Goal: Task Accomplishment & Management: Use online tool/utility

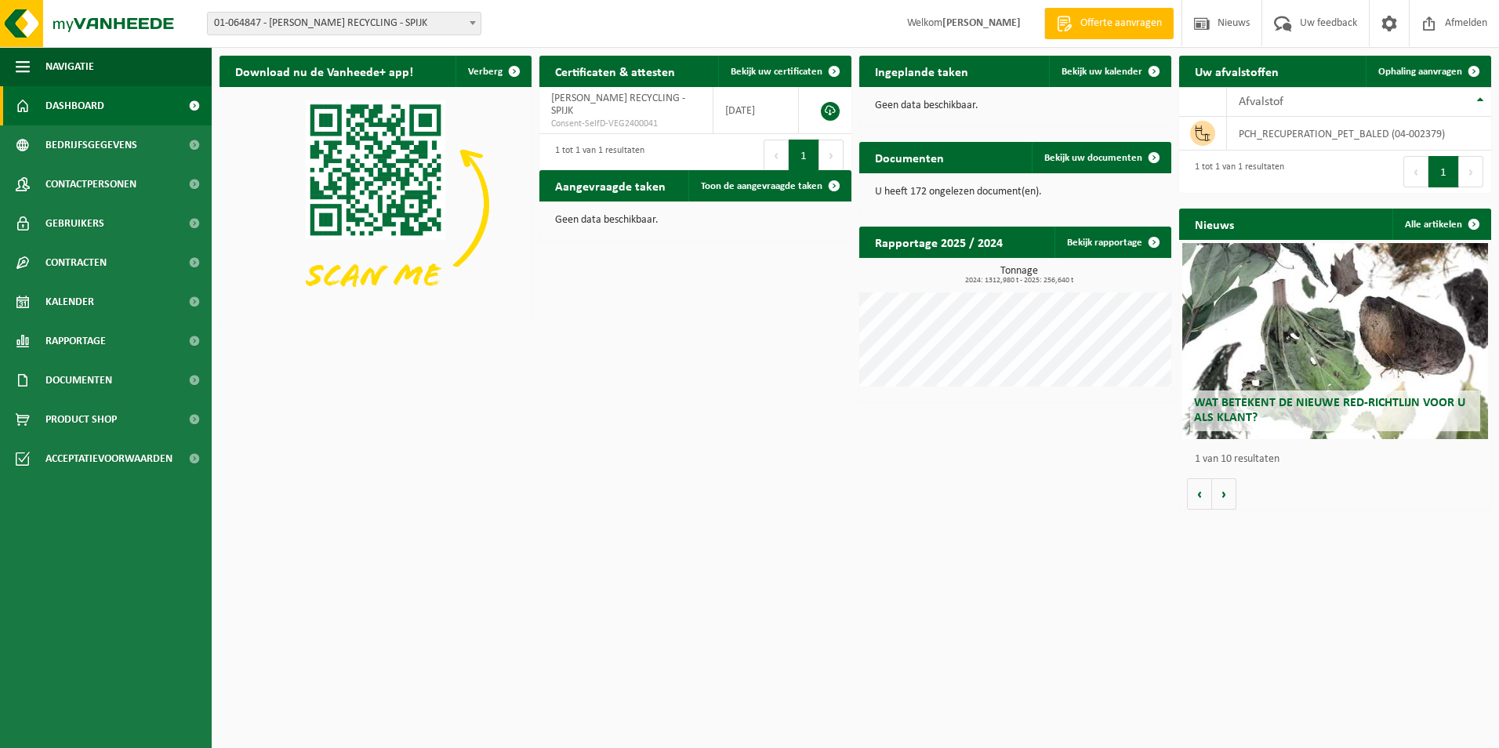
click at [426, 21] on span "01-064847 - WELLMAN RECYCLING - SPIJK" at bounding box center [344, 24] width 273 height 22
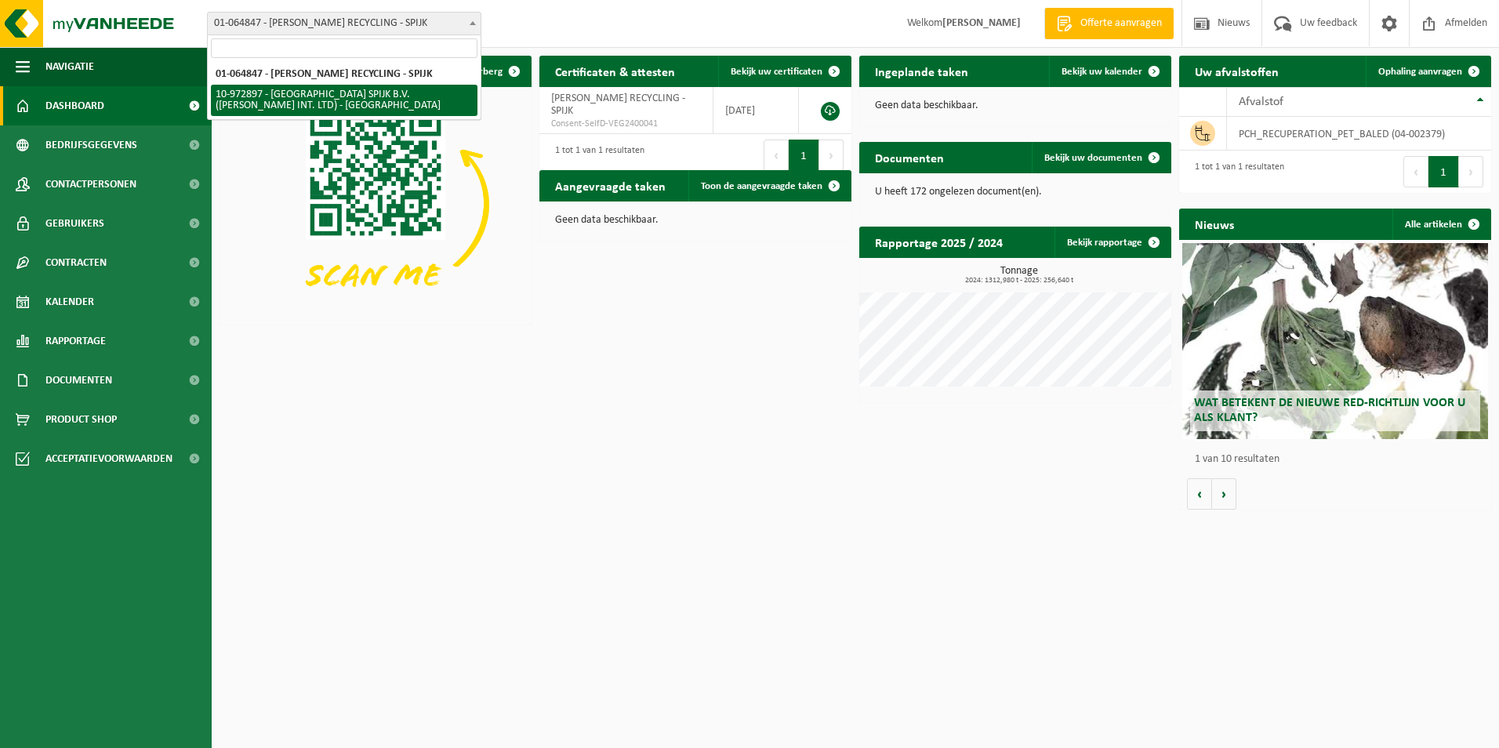
select select "156661"
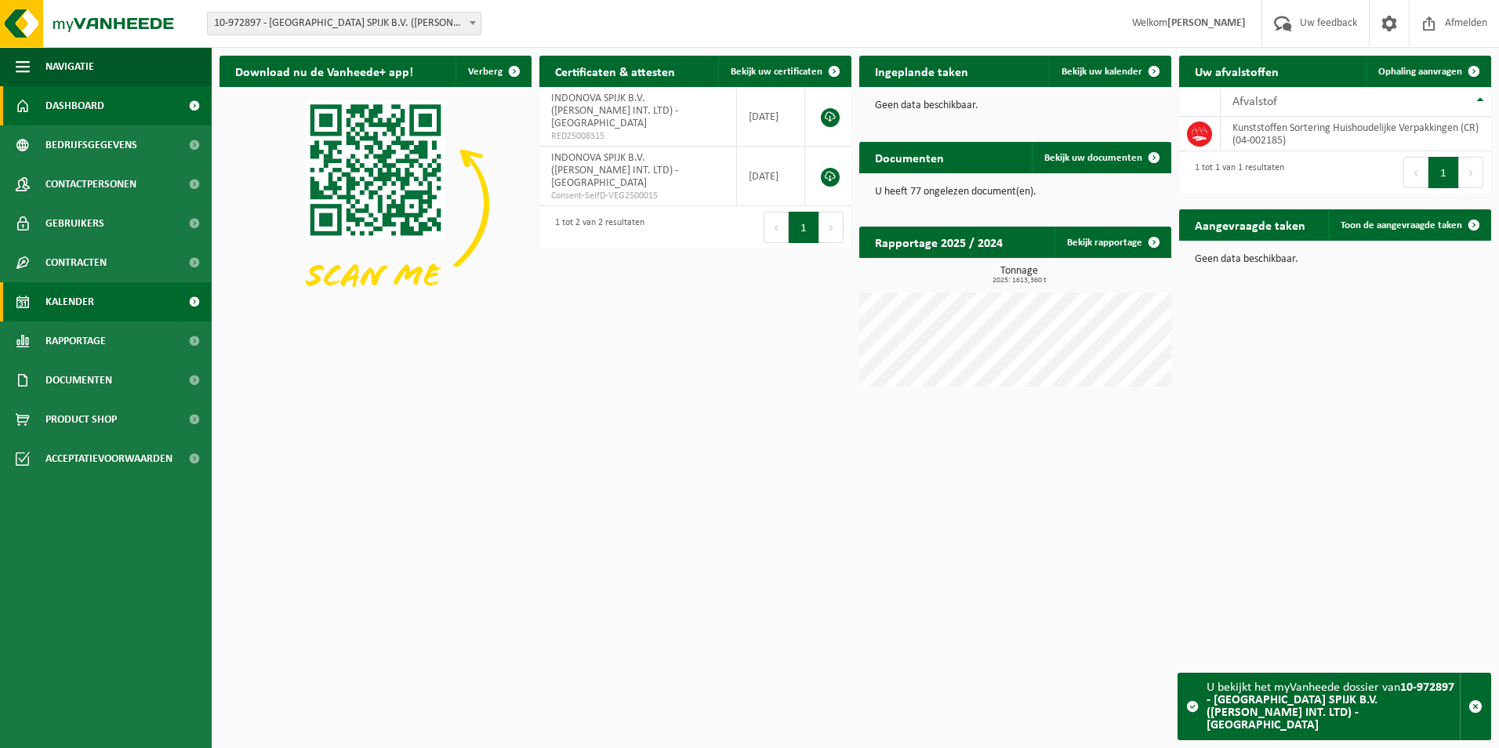
click at [63, 294] on span "Kalender" at bounding box center [69, 301] width 49 height 39
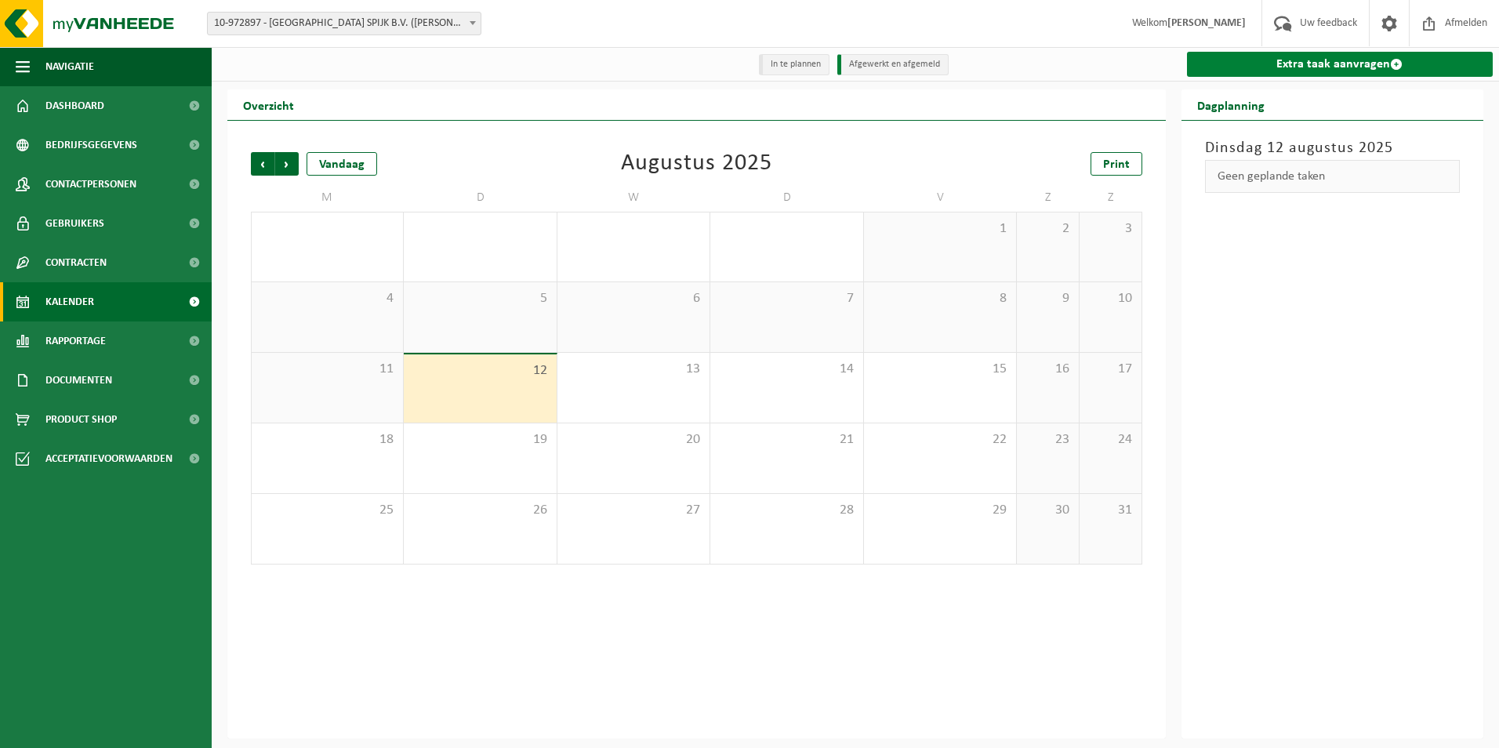
click at [1330, 60] on link "Extra taak aanvragen" at bounding box center [1340, 64] width 306 height 25
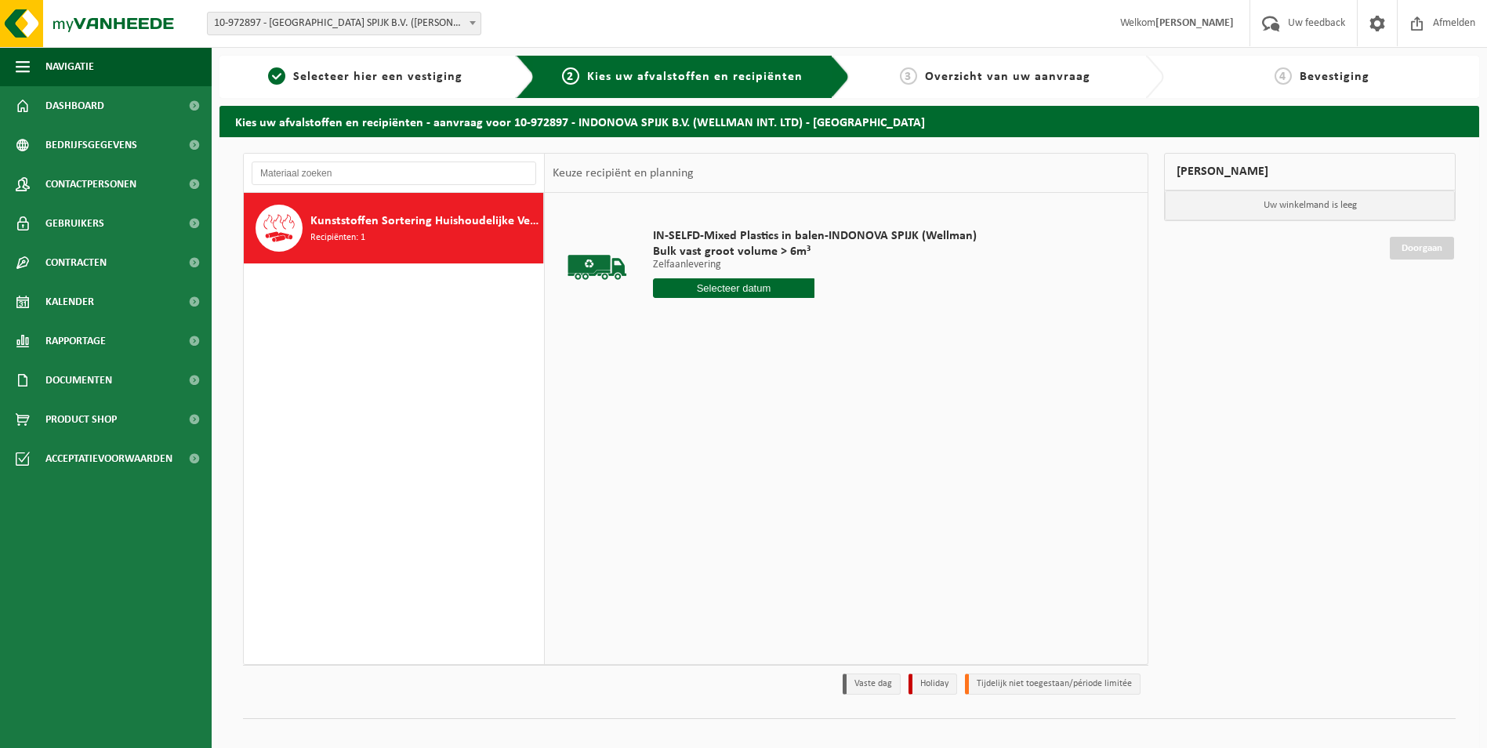
click at [718, 285] on input "text" at bounding box center [734, 288] width 162 height 20
click at [778, 429] on div "28 29 30 31 1 2 3 4 5 6 7 8 9 10 11 12 13 14 15 16 17 18 19 20 21 22 23 24 25 2…" at bounding box center [750, 426] width 193 height 125
click at [978, 415] on div "IN-SELFD-Mixed Plastics in balen-INDONOVA SPIJK (Wellman) Bulk vast groot volum…" at bounding box center [846, 428] width 603 height 470
